Goal: Task Accomplishment & Management: Complete application form

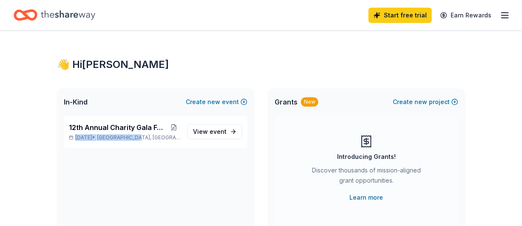
drag, startPoint x: 179, startPoint y: 115, endPoint x: 177, endPoint y: 156, distance: 40.4
click at [177, 156] on div "12th Annual Charity Gala Fundraiser Nov 22, 2025 • Richardson, TX View event" at bounding box center [155, 179] width 197 height 126
click at [117, 128] on span "12th Annual Charity Gala Fundraiser" at bounding box center [118, 128] width 98 height 10
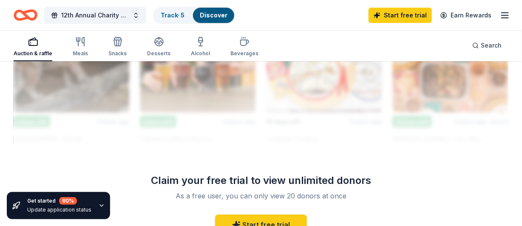
scroll to position [760, 0]
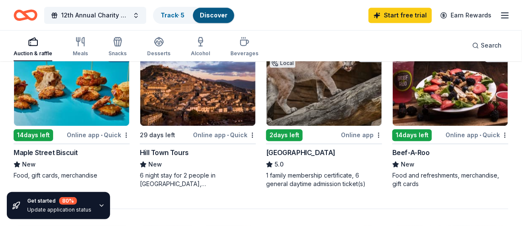
click at [85, 133] on div "Online app • Quick" at bounding box center [98, 135] width 63 height 11
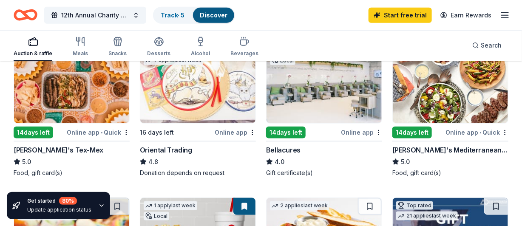
scroll to position [278, 0]
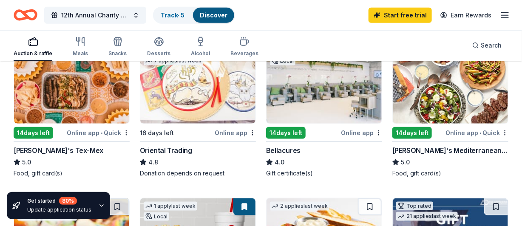
click at [285, 151] on div "Bellacures" at bounding box center [283, 150] width 34 height 10
click at [37, 128] on div "14 days left" at bounding box center [34, 133] width 40 height 12
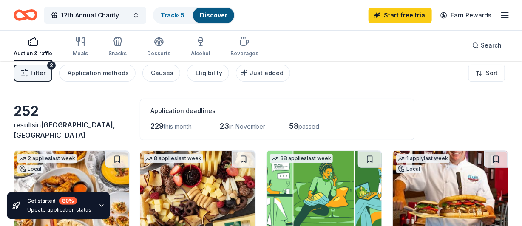
scroll to position [0, 0]
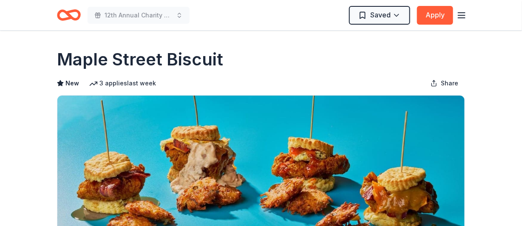
click at [463, 14] on icon "button" at bounding box center [462, 15] width 10 height 10
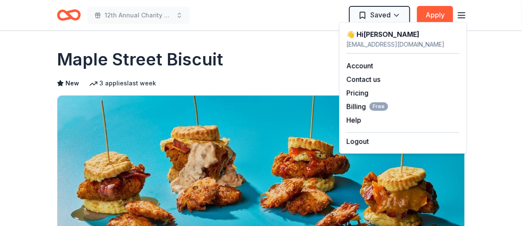
click at [463, 14] on icon "button" at bounding box center [462, 15] width 10 height 10
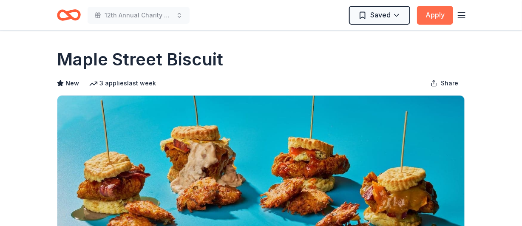
click at [436, 14] on button "Apply" at bounding box center [435, 15] width 36 height 19
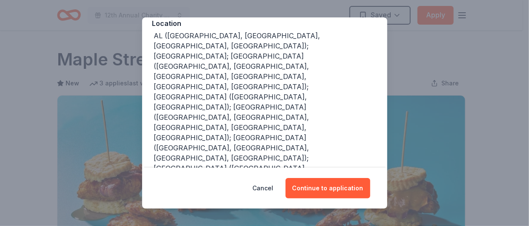
scroll to position [103, 0]
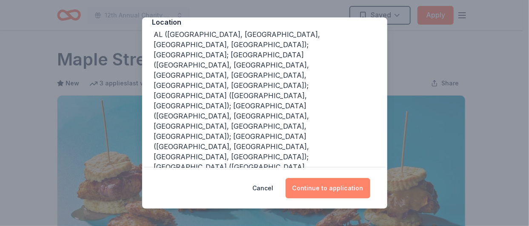
click at [325, 187] on button "Continue to application" at bounding box center [327, 188] width 85 height 20
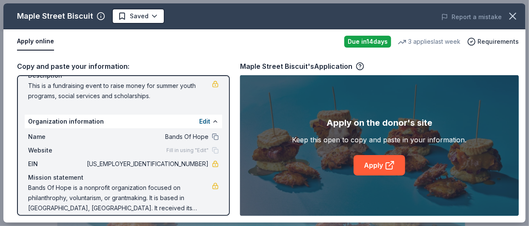
scroll to position [102, 0]
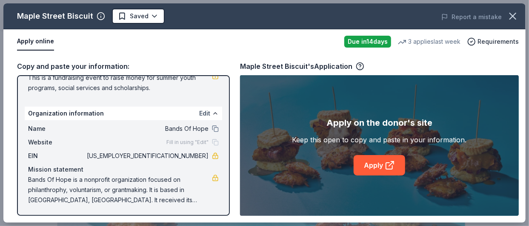
click at [200, 111] on button "Edit" at bounding box center [204, 113] width 11 height 10
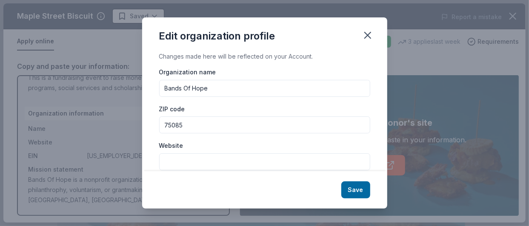
click at [180, 160] on input "Website" at bounding box center [264, 162] width 211 height 17
type input "https://www.bandsofhope.org"
click at [351, 190] on button "Save" at bounding box center [355, 190] width 29 height 17
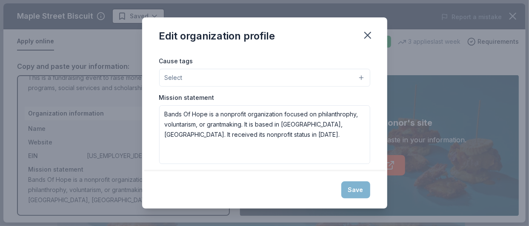
scroll to position [163, 0]
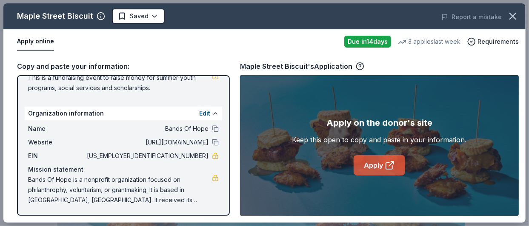
click at [384, 165] on link "Apply" at bounding box center [379, 165] width 51 height 20
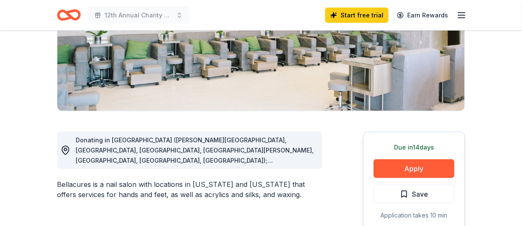
scroll to position [164, 0]
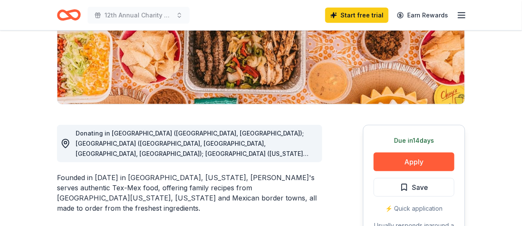
scroll to position [170, 0]
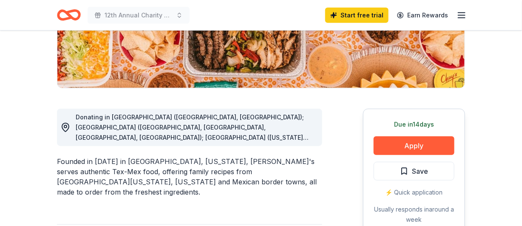
click at [295, 134] on span "Donating in AL (Birmingham, Huntsville); AR (Fayetteville, Little Rock, North L…" at bounding box center [195, 214] width 239 height 201
click at [302, 137] on span "Donating in AL (Birmingham, Huntsville); AR (Fayetteville, Little Rock, North L…" at bounding box center [195, 214] width 239 height 201
click at [256, 135] on span "Donating in AL (Birmingham, Huntsville); AR (Fayetteville, Little Rock, North L…" at bounding box center [195, 214] width 239 height 201
click at [199, 133] on div "Donating in AL (Birmingham, Huntsville); AR (Fayetteville, Little Rock, North L…" at bounding box center [196, 127] width 240 height 31
click at [301, 139] on span "Donating in AL (Birmingham, Huntsville); AR (Fayetteville, Little Rock, North L…" at bounding box center [195, 214] width 239 height 201
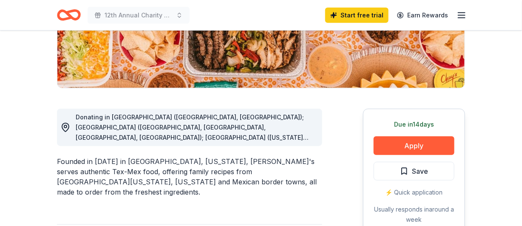
click at [301, 139] on span "Donating in AL (Birmingham, Huntsville); AR (Fayetteville, Little Rock, North L…" at bounding box center [195, 214] width 239 height 201
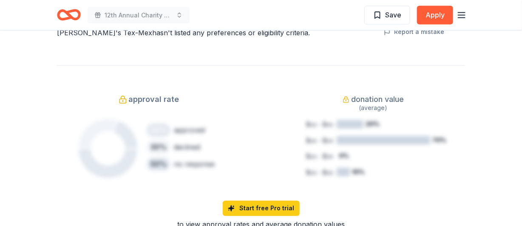
scroll to position [329, 0]
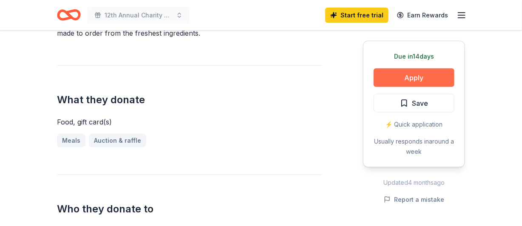
click at [419, 78] on button "Apply" at bounding box center [414, 77] width 81 height 19
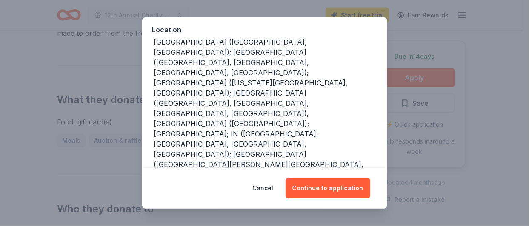
scroll to position [102, 0]
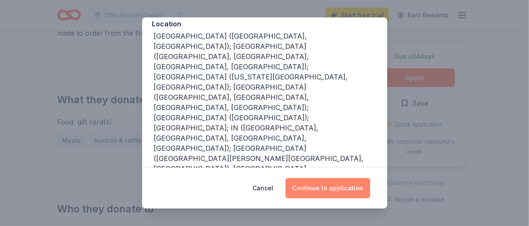
click at [328, 184] on button "Continue to application" at bounding box center [327, 188] width 85 height 20
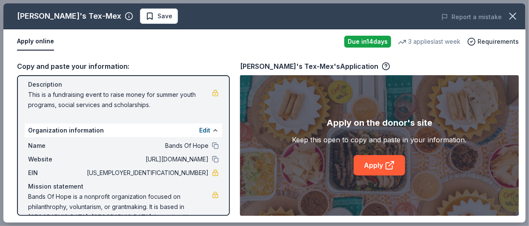
scroll to position [102, 0]
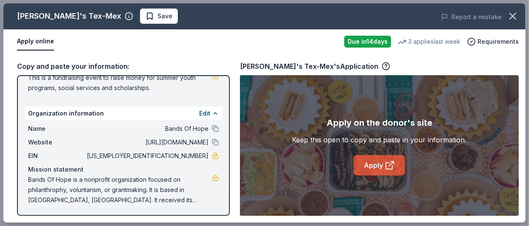
click at [387, 164] on icon at bounding box center [390, 165] width 10 height 10
click at [385, 65] on icon "button" at bounding box center [386, 66] width 2 height 2
click at [367, 167] on link "Apply" at bounding box center [379, 165] width 51 height 20
click at [382, 68] on icon "button" at bounding box center [386, 66] width 9 height 9
click at [261, 176] on div "Apply on the donor's site Keep this open to copy and paste in your information.…" at bounding box center [379, 145] width 279 height 141
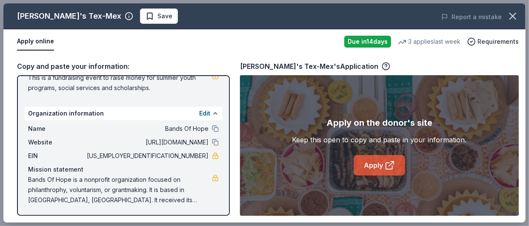
click at [368, 168] on link "Apply" at bounding box center [379, 165] width 51 height 20
